Goal: Transaction & Acquisition: Purchase product/service

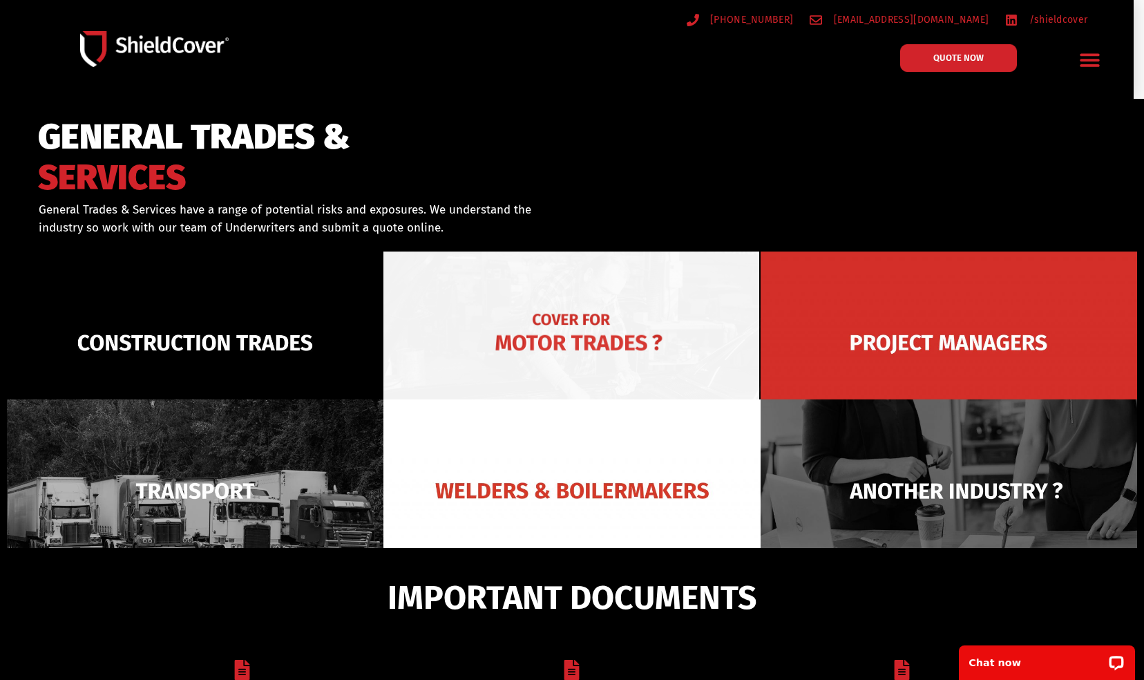
click at [675, 314] on img at bounding box center [571, 342] width 377 height 183
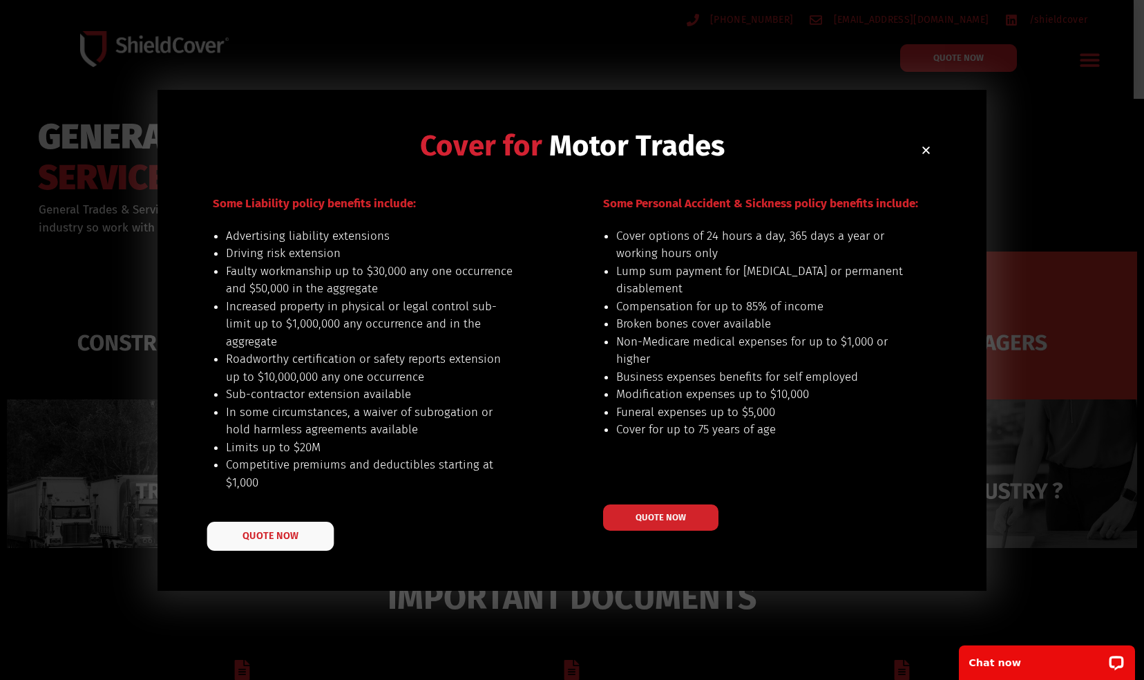
click at [249, 537] on span "QUOTE NOW" at bounding box center [269, 536] width 55 height 10
click at [1064, 148] on div "Cover for Motor Trades Some Liability policy benefits include: Advertising liab…" at bounding box center [572, 340] width 1144 height 680
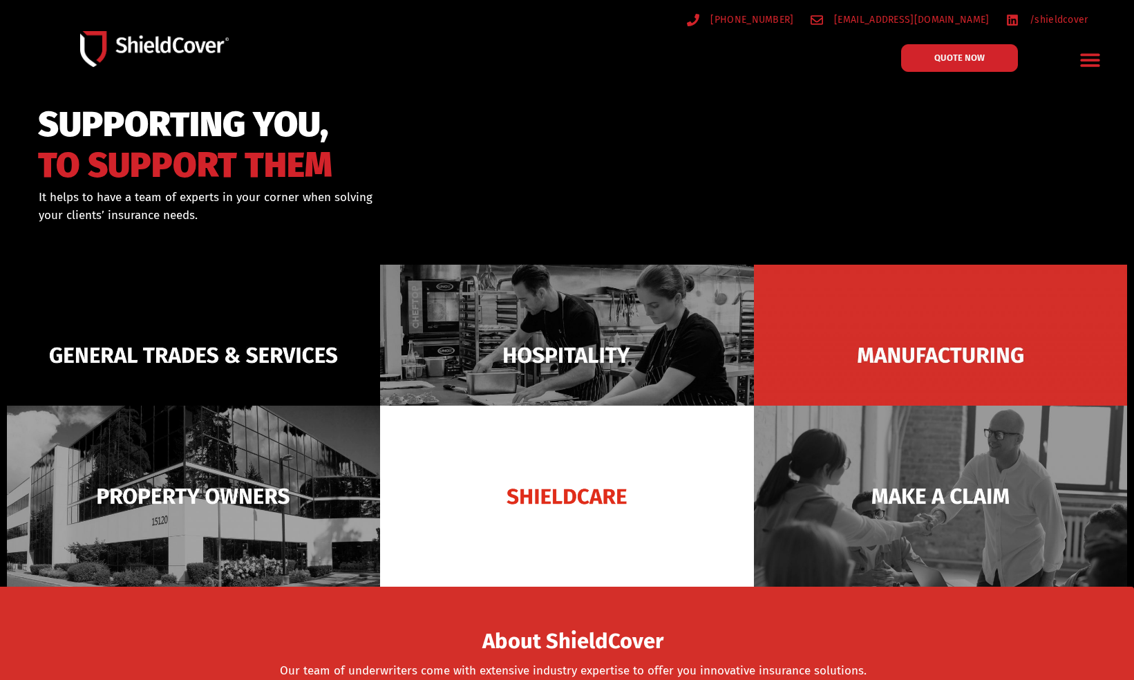
click at [187, 330] on img at bounding box center [193, 355] width 373 height 181
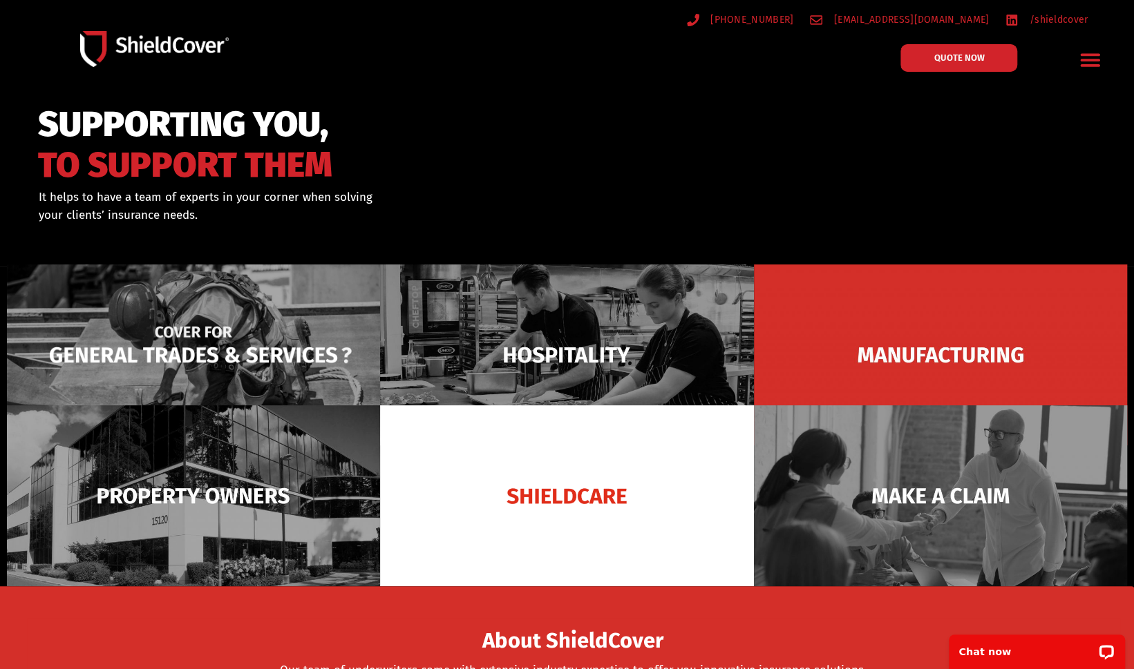
click at [307, 352] on img at bounding box center [193, 355] width 373 height 181
